Goal: Information Seeking & Learning: Learn about a topic

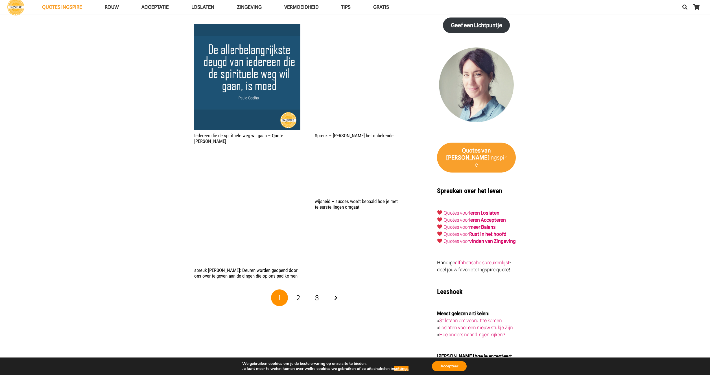
scroll to position [776, 0]
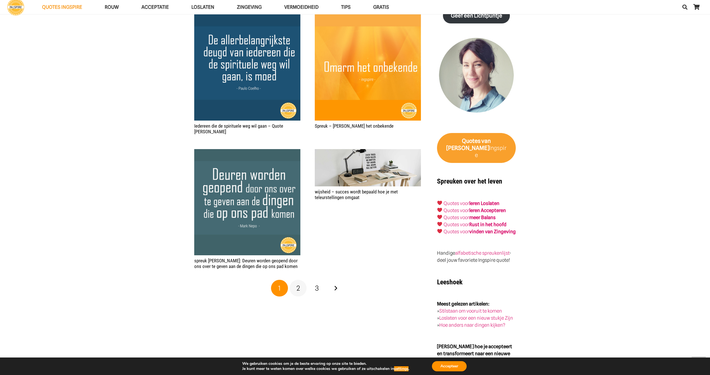
click at [300, 282] on link "2" at bounding box center [298, 288] width 17 height 17
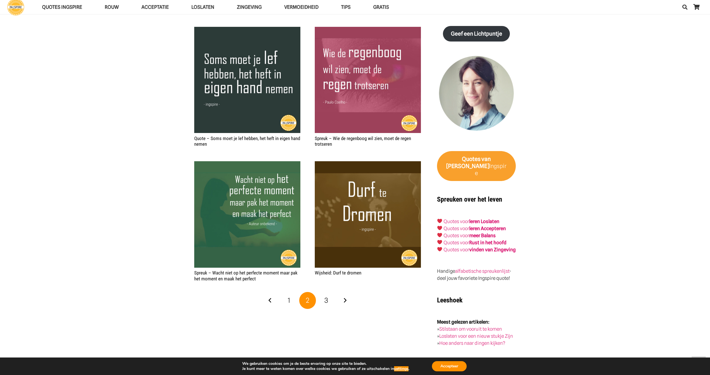
scroll to position [837, 0]
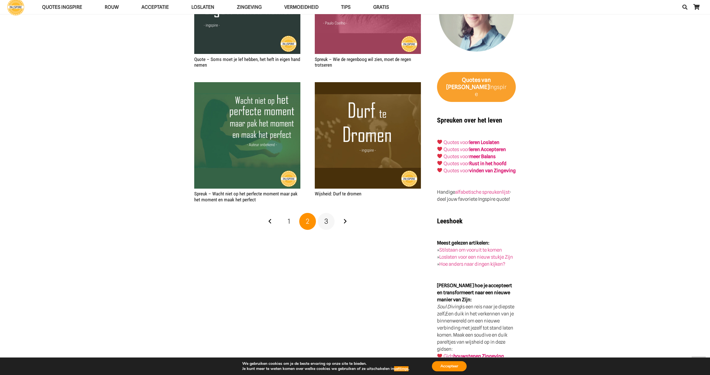
click at [326, 217] on span "3" at bounding box center [327, 221] width 4 height 8
click at [327, 217] on span "3" at bounding box center [327, 221] width 4 height 8
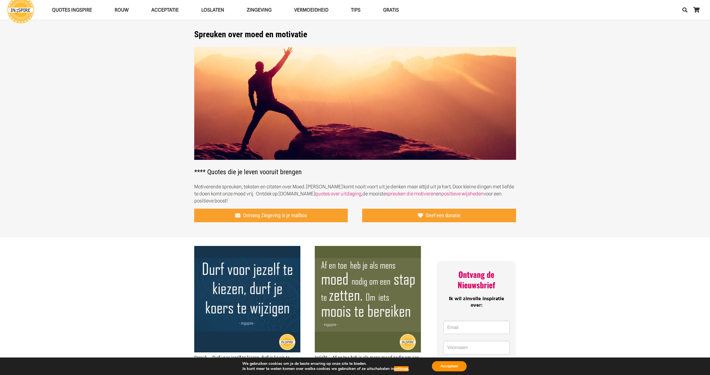
scroll to position [21, 0]
